Goal: Task Accomplishment & Management: Complete application form

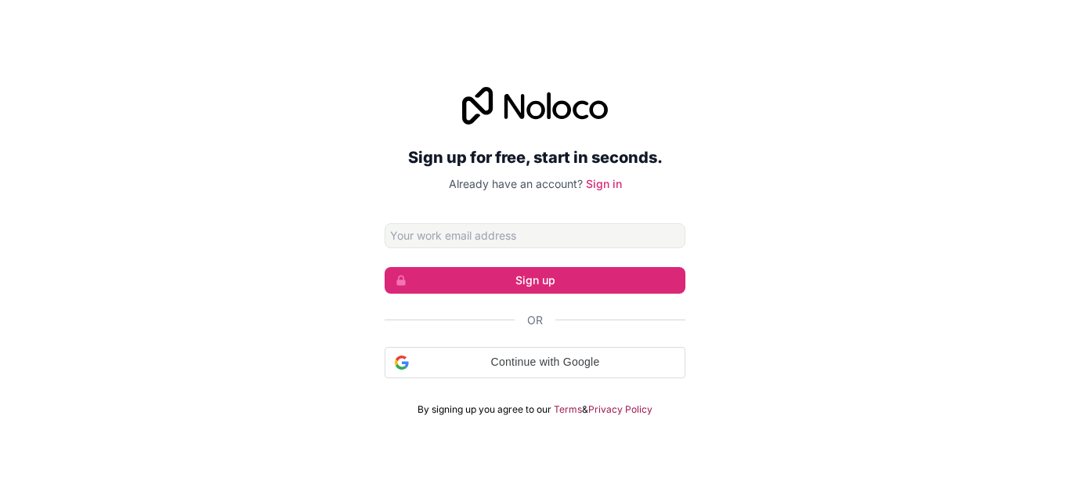
click at [475, 231] on input "Email address" at bounding box center [534, 235] width 301 height 25
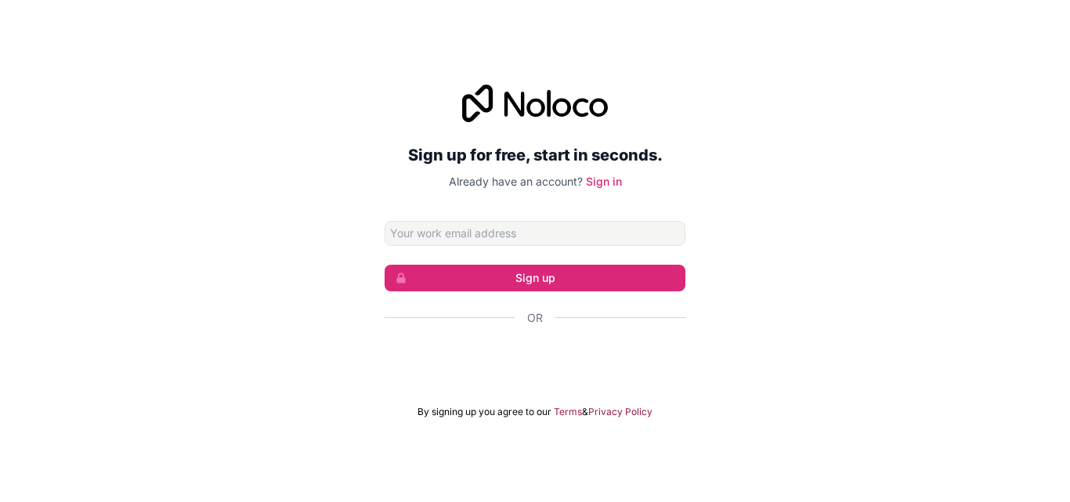
type input "[EMAIL_ADDRESS][DOMAIN_NAME]"
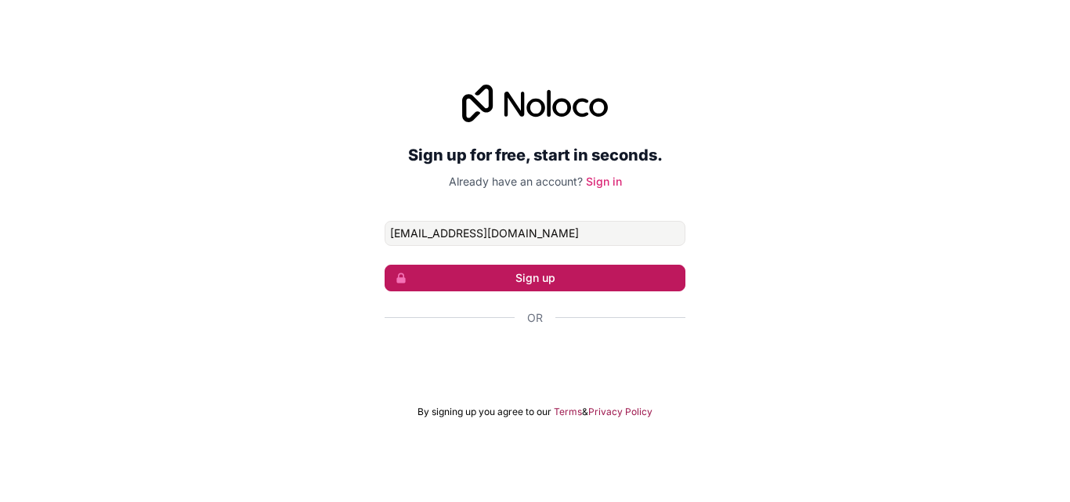
click at [506, 283] on button "Sign up" at bounding box center [534, 278] width 301 height 27
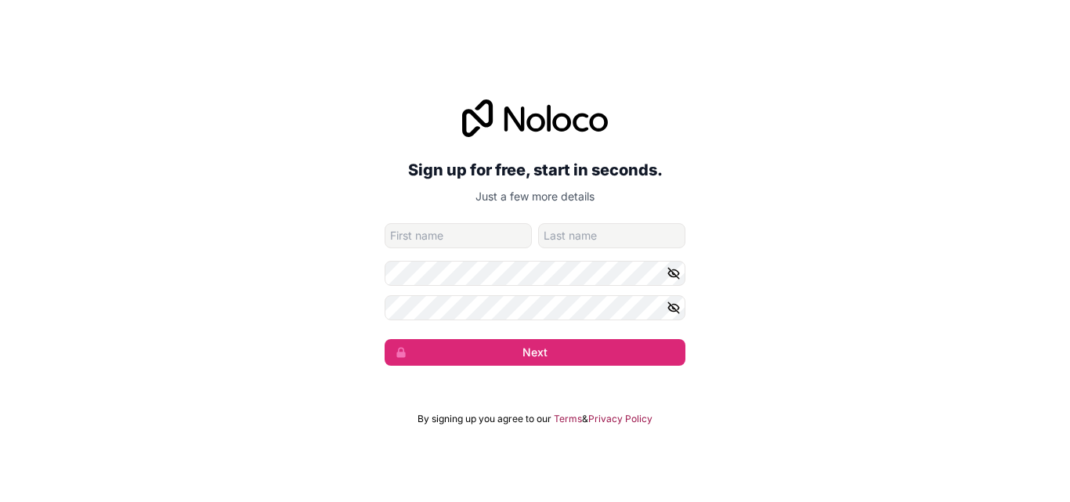
click at [430, 240] on input "given-name" at bounding box center [457, 235] width 147 height 25
type input "Tarun"
type input "[PERSON_NAME]"
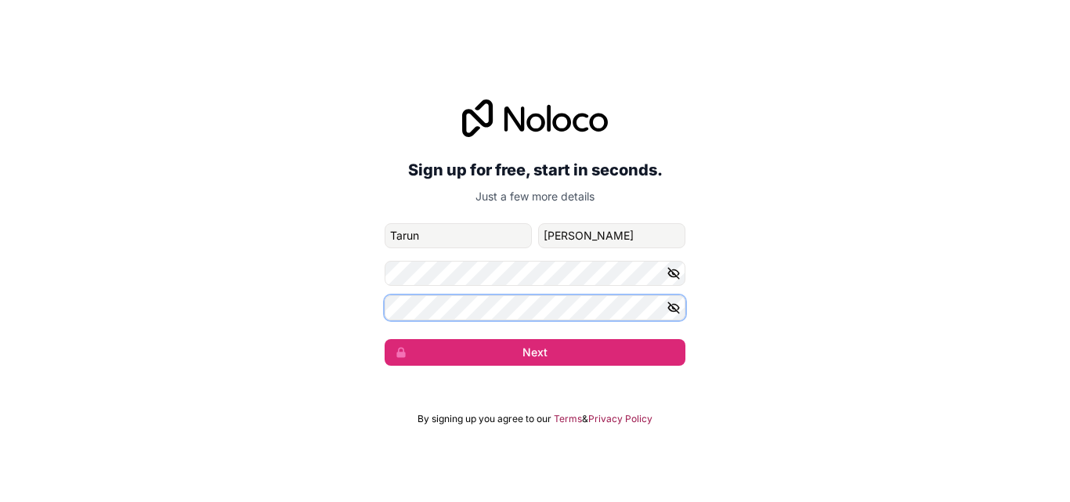
click at [384, 339] on button "Next" at bounding box center [534, 352] width 301 height 27
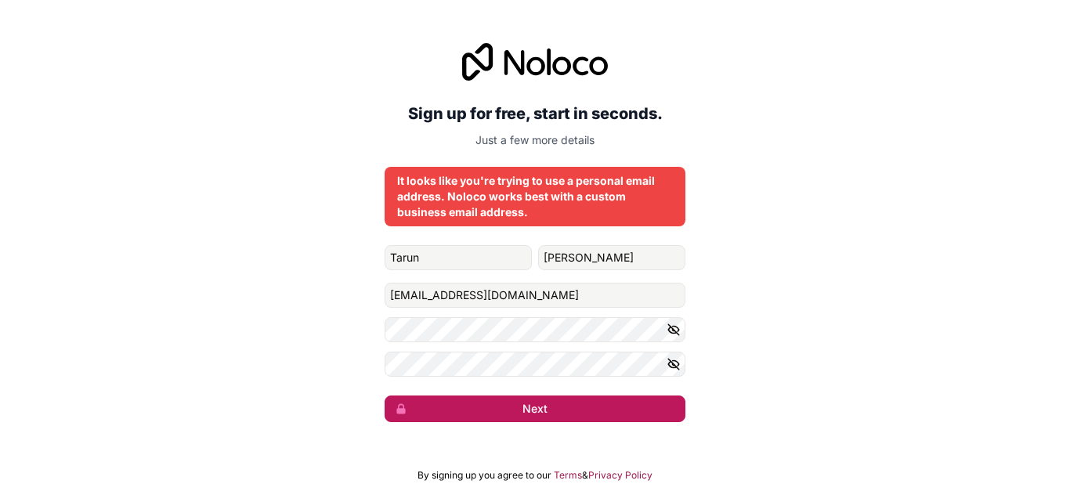
click at [530, 410] on button "Next" at bounding box center [534, 408] width 301 height 27
click at [530, 410] on button "submit" at bounding box center [534, 408] width 301 height 27
